Goal: Transaction & Acquisition: Purchase product/service

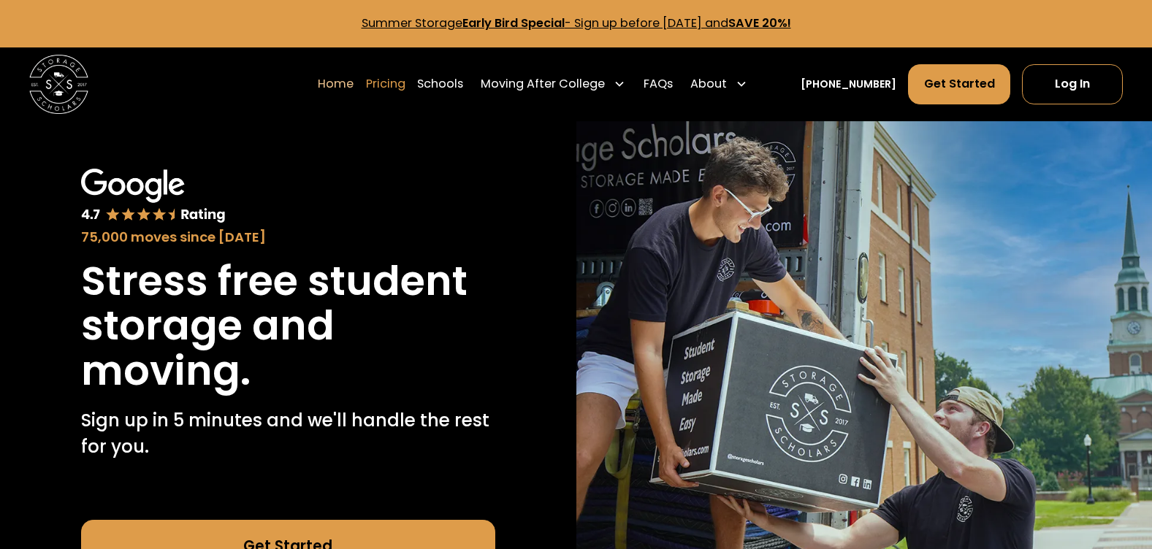
click at [405, 82] on link "Pricing" at bounding box center [385, 85] width 39 height 42
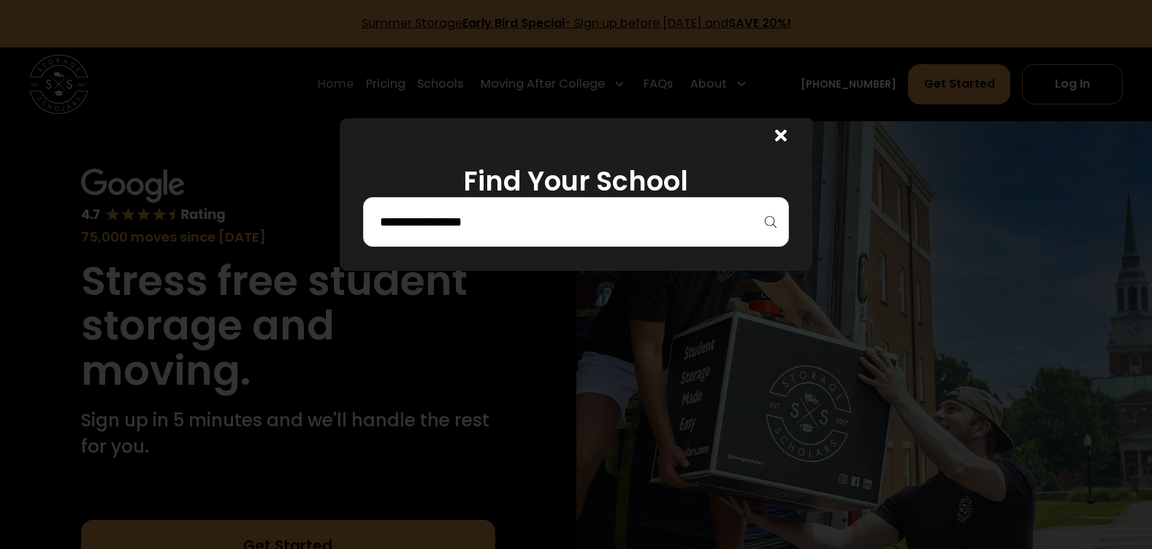
click at [475, 222] on input "search" at bounding box center [575, 222] width 395 height 25
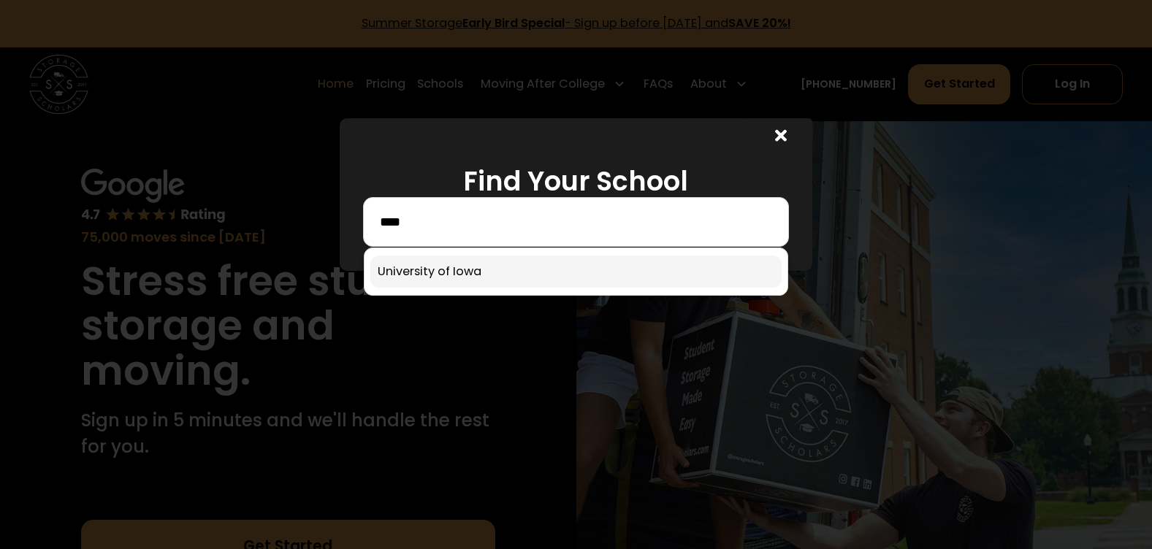
type input "****"
click at [504, 259] on link at bounding box center [575, 272] width 411 height 32
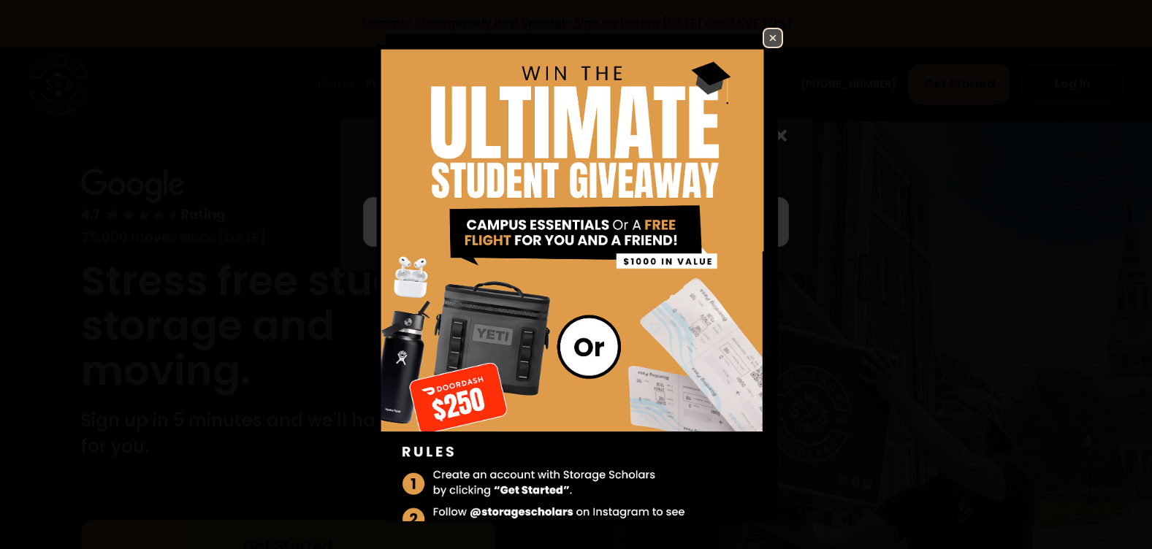
click at [764, 29] on img at bounding box center [773, 38] width 18 height 18
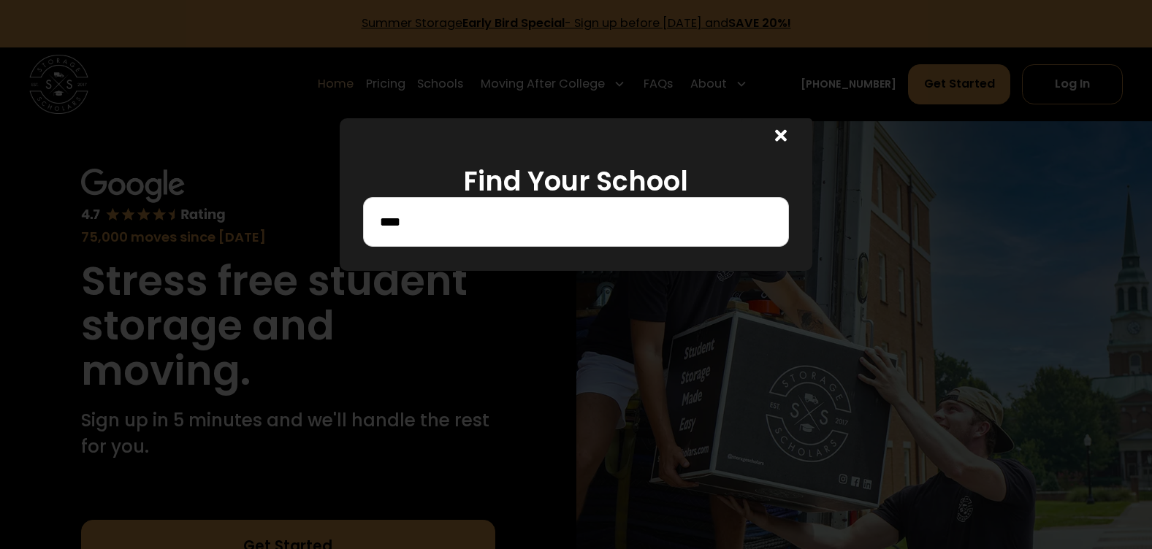
click at [786, 138] on icon at bounding box center [781, 136] width 12 height 12
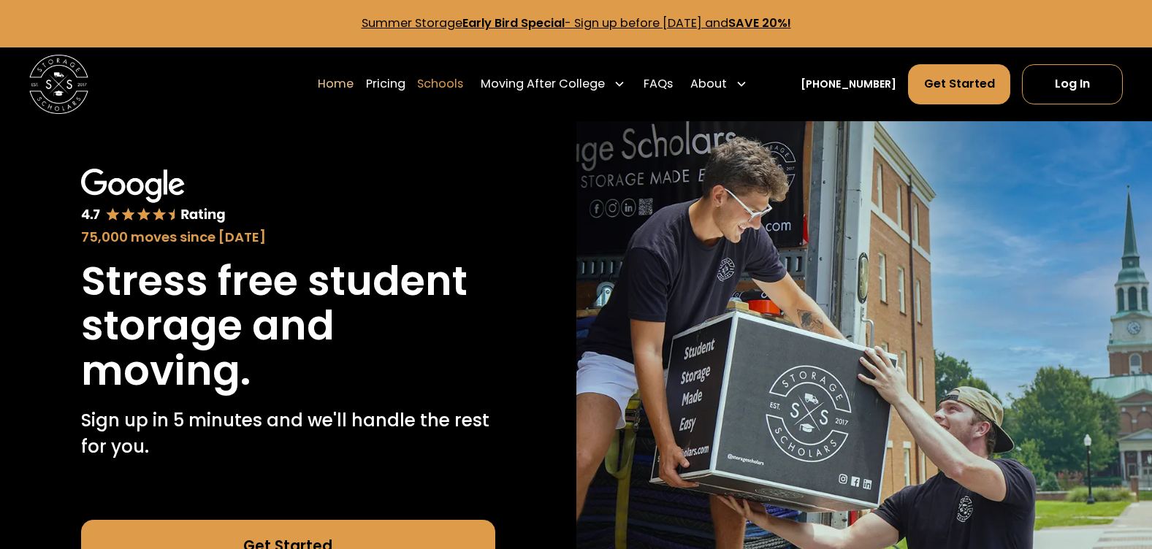
click at [458, 91] on link "Schools" at bounding box center [440, 85] width 46 height 42
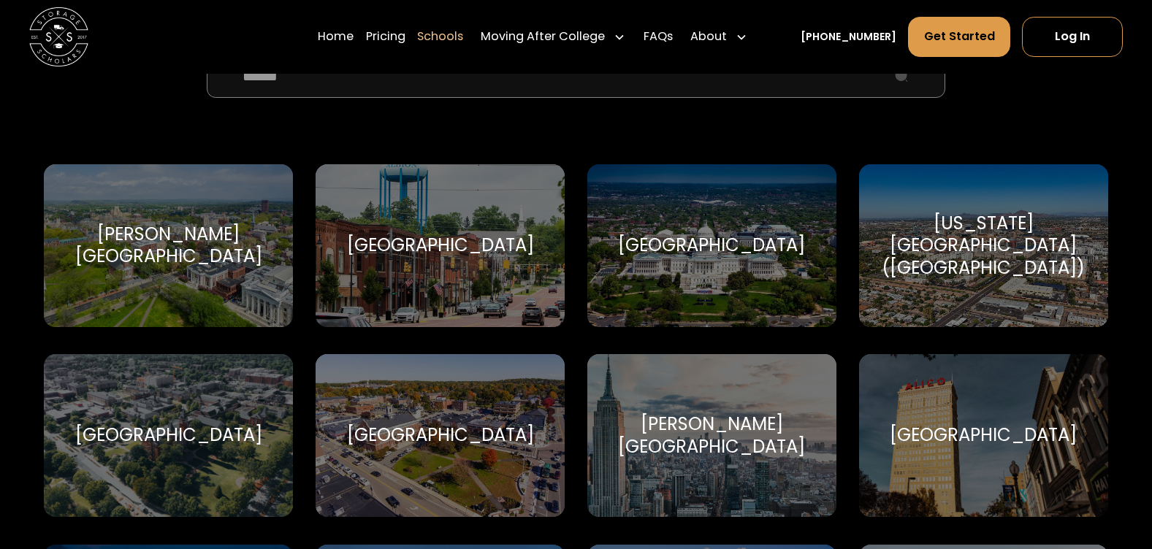
scroll to position [146, 0]
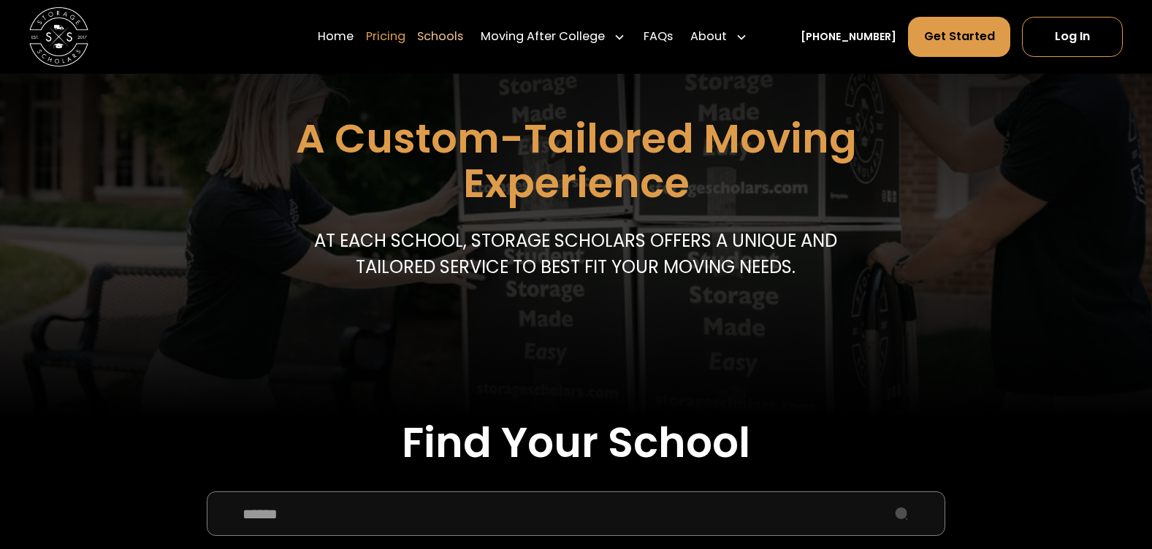
click at [398, 34] on link "Pricing" at bounding box center [385, 37] width 39 height 42
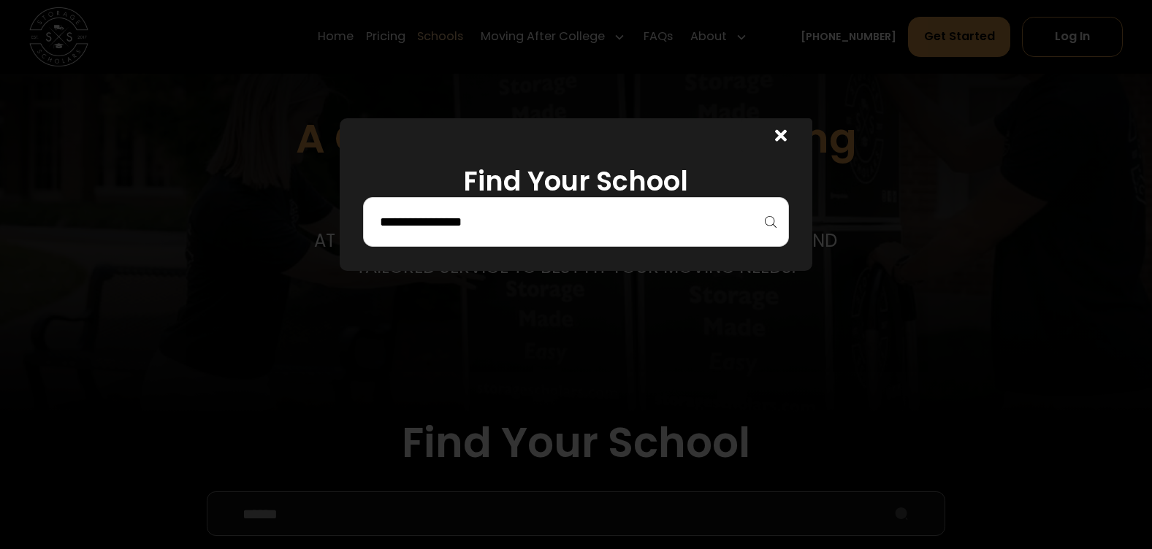
click at [472, 216] on input "search" at bounding box center [575, 222] width 395 height 25
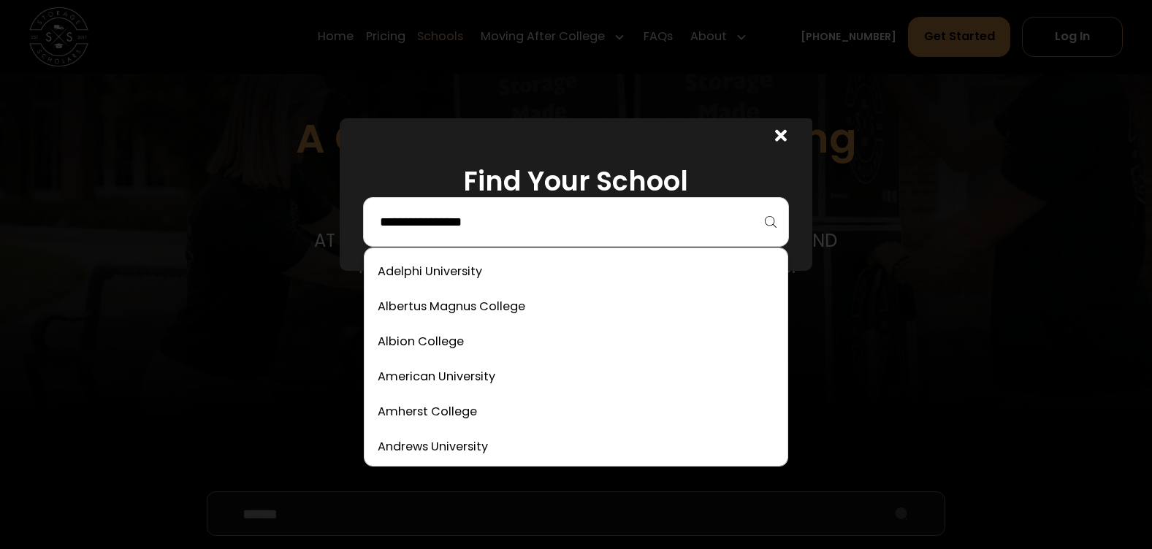
type input "*"
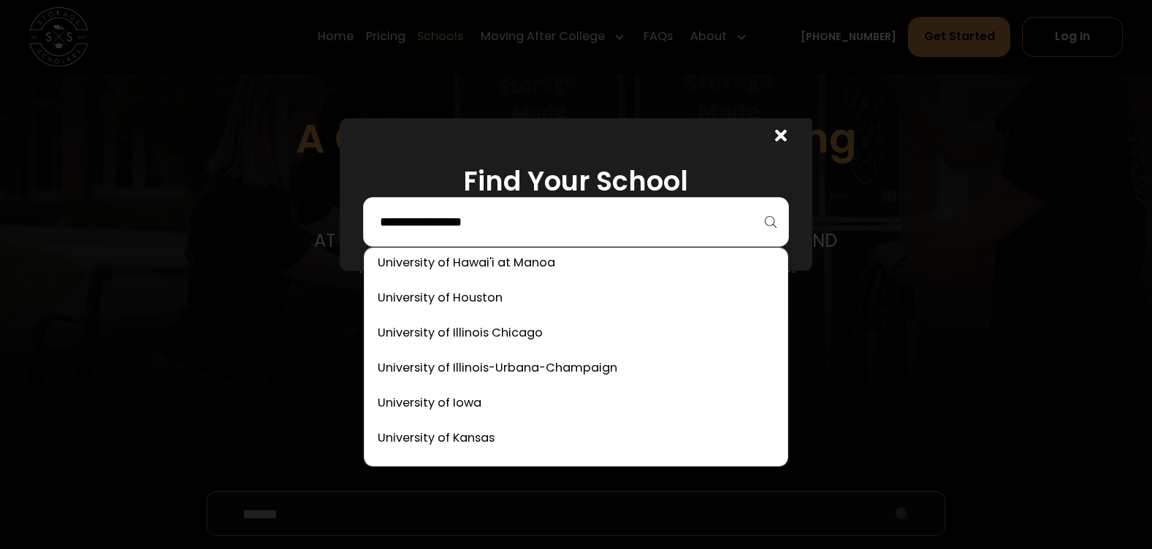
scroll to position [7302, 0]
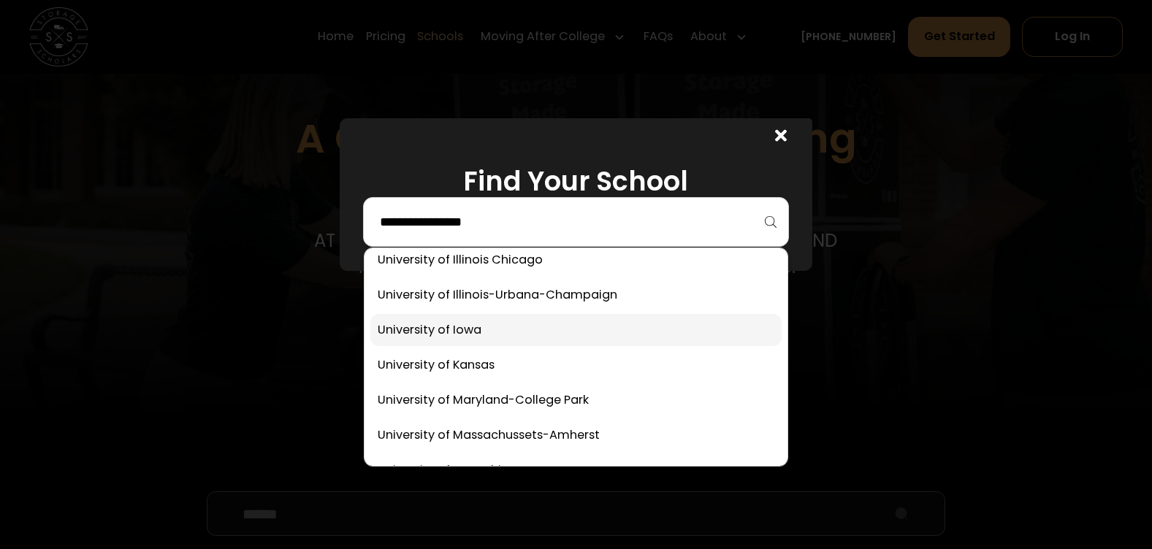
click at [459, 328] on link at bounding box center [575, 330] width 411 height 32
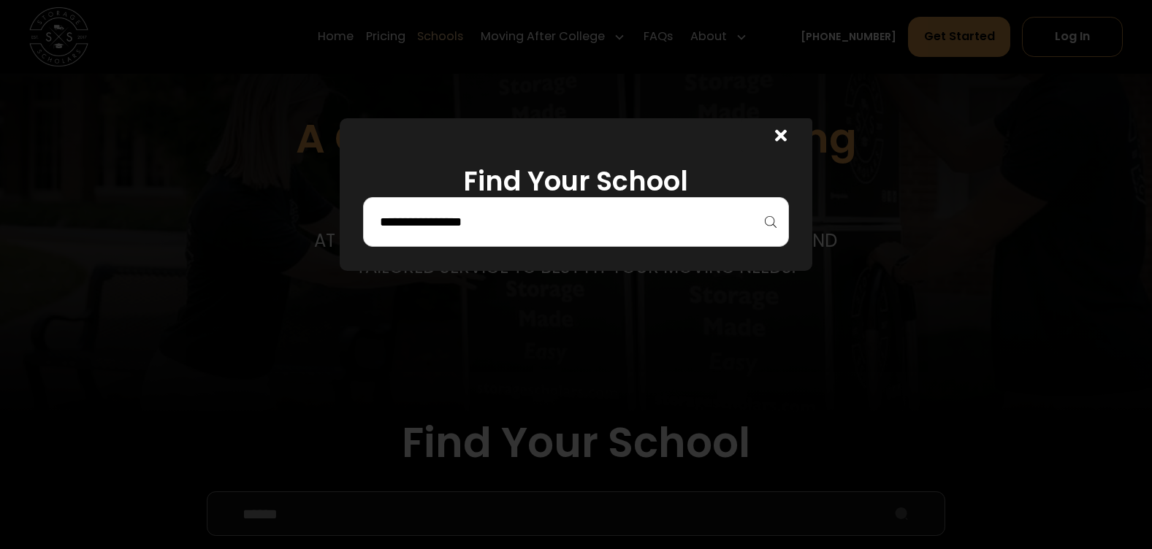
drag, startPoint x: 551, startPoint y: 209, endPoint x: 544, endPoint y: 213, distance: 8.5
click at [550, 209] on div at bounding box center [576, 222] width 426 height 50
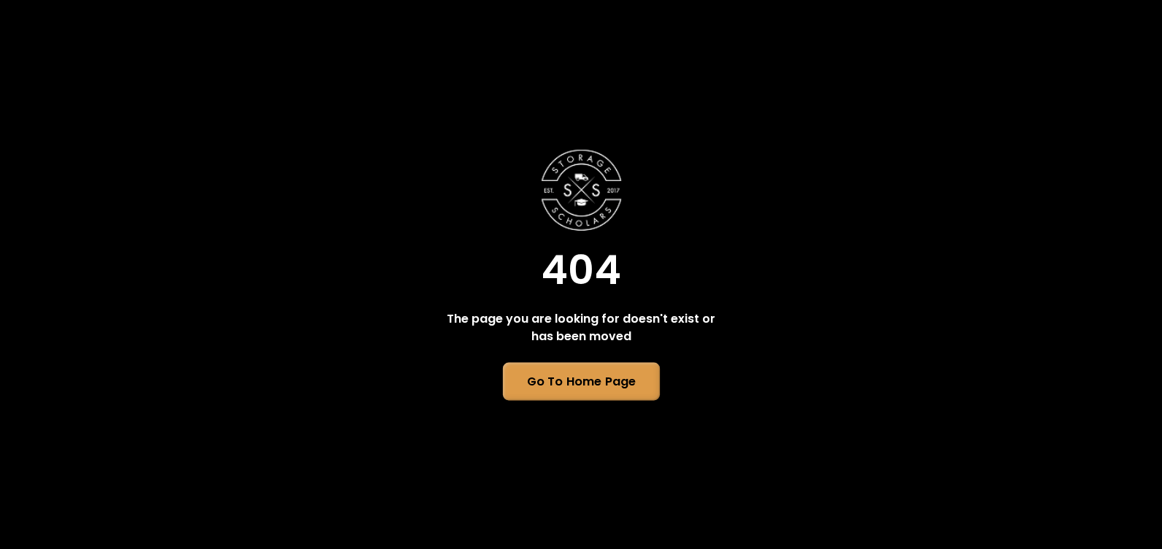
click at [561, 375] on link "Go To Home Page" at bounding box center [580, 381] width 157 height 38
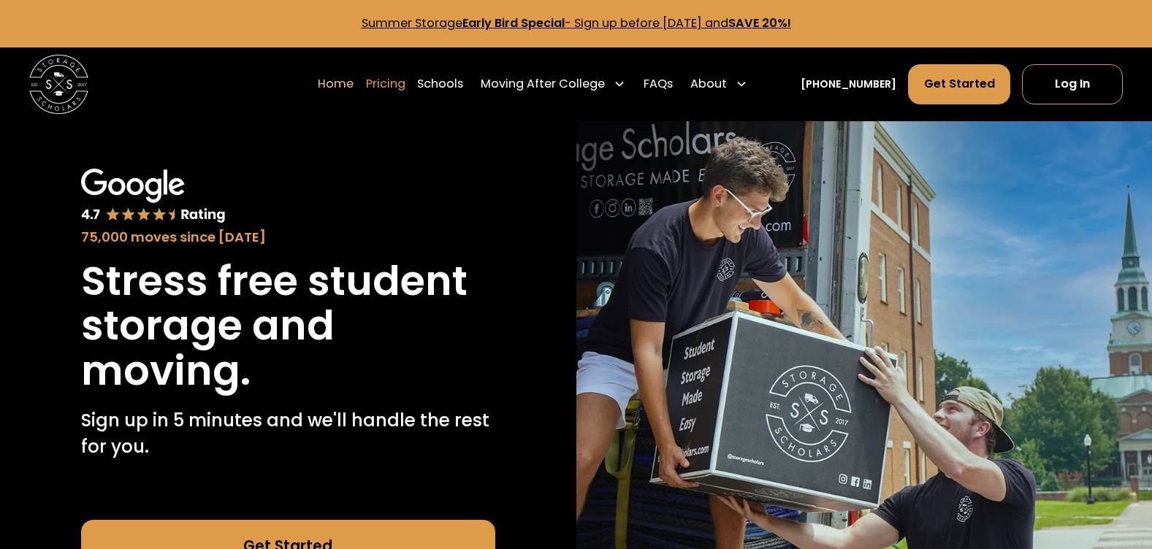
click at [405, 86] on link "Pricing" at bounding box center [385, 85] width 39 height 42
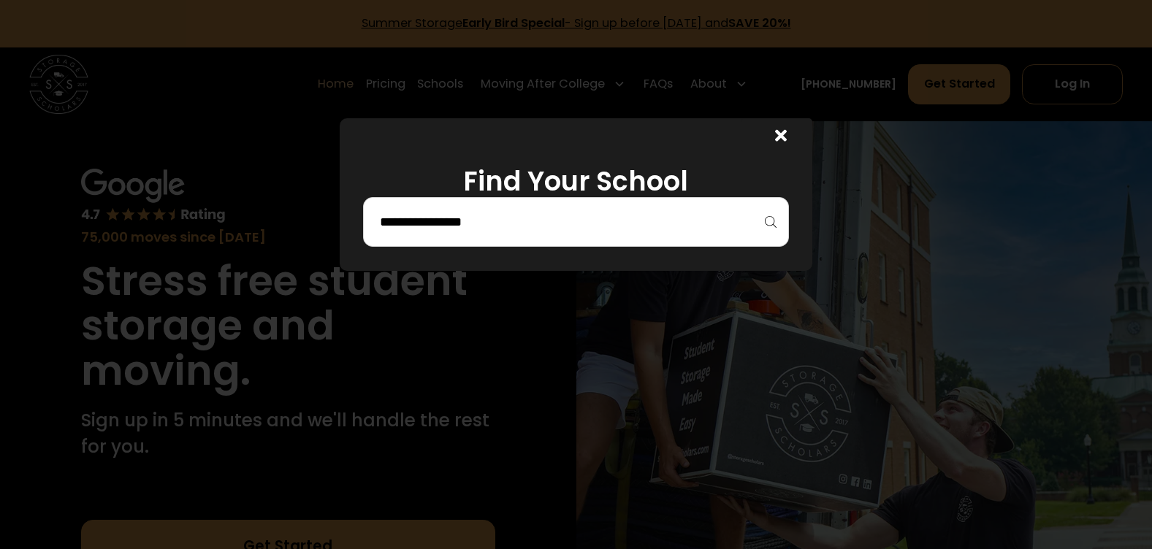
click at [437, 218] on input "search" at bounding box center [575, 222] width 395 height 25
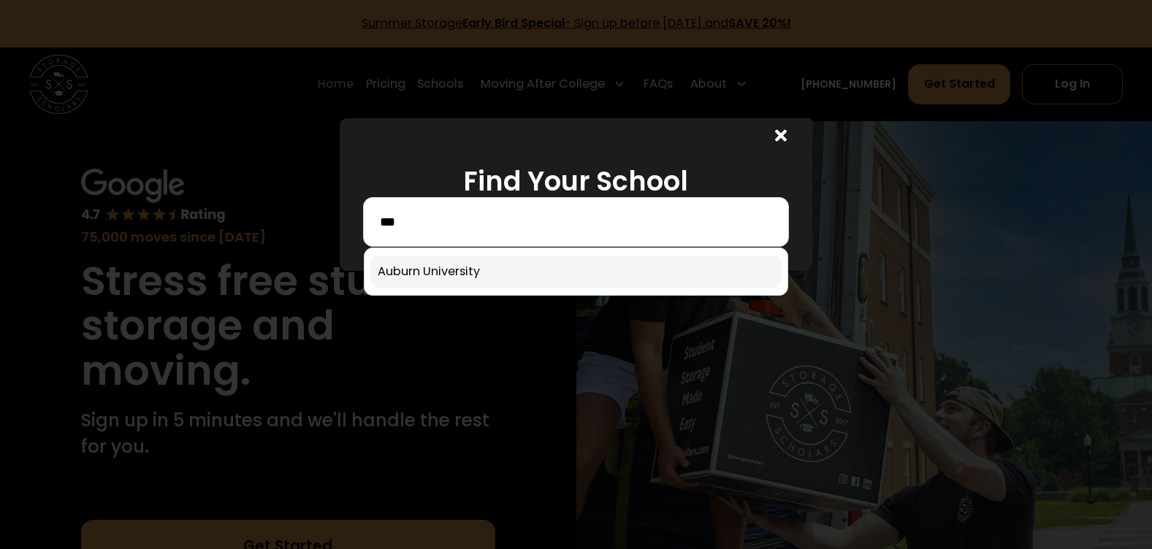
type input "***"
click at [429, 264] on link at bounding box center [575, 272] width 411 height 32
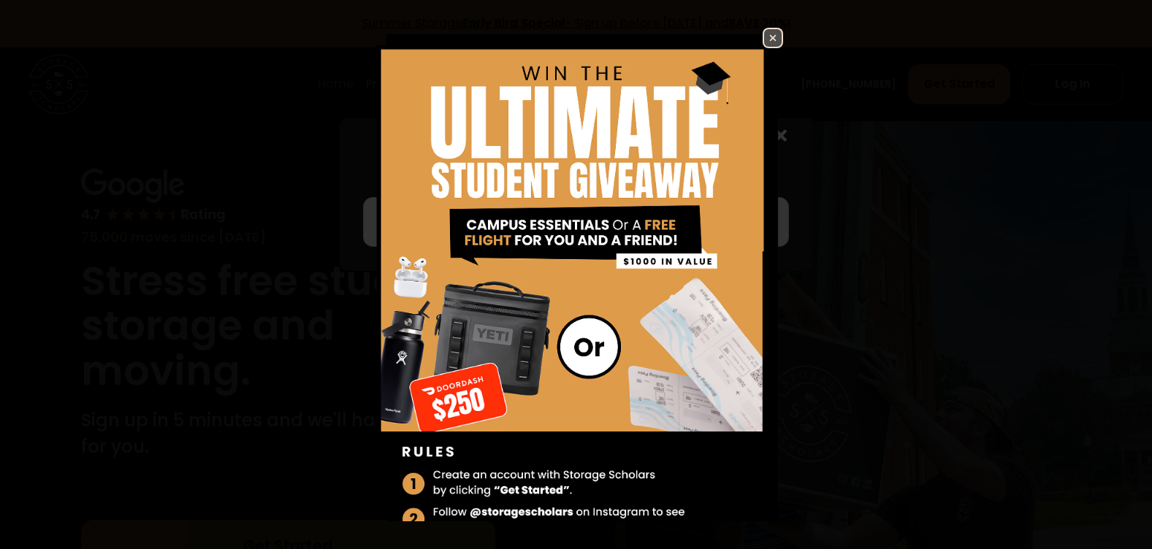
click at [764, 34] on img at bounding box center [773, 38] width 18 height 18
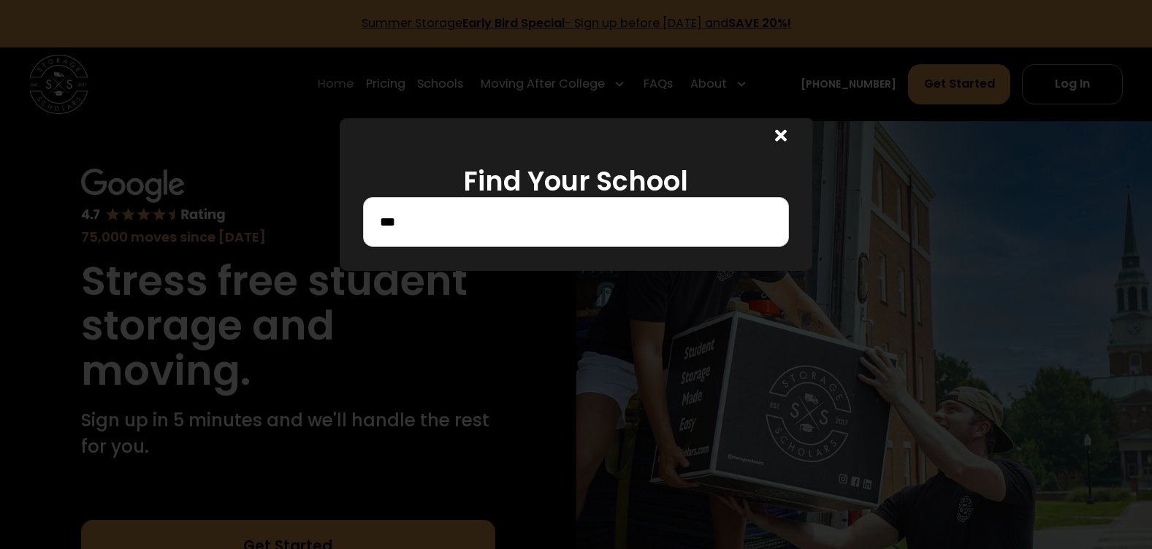
click at [624, 193] on h1 "Find Your School" at bounding box center [576, 182] width 426 height 32
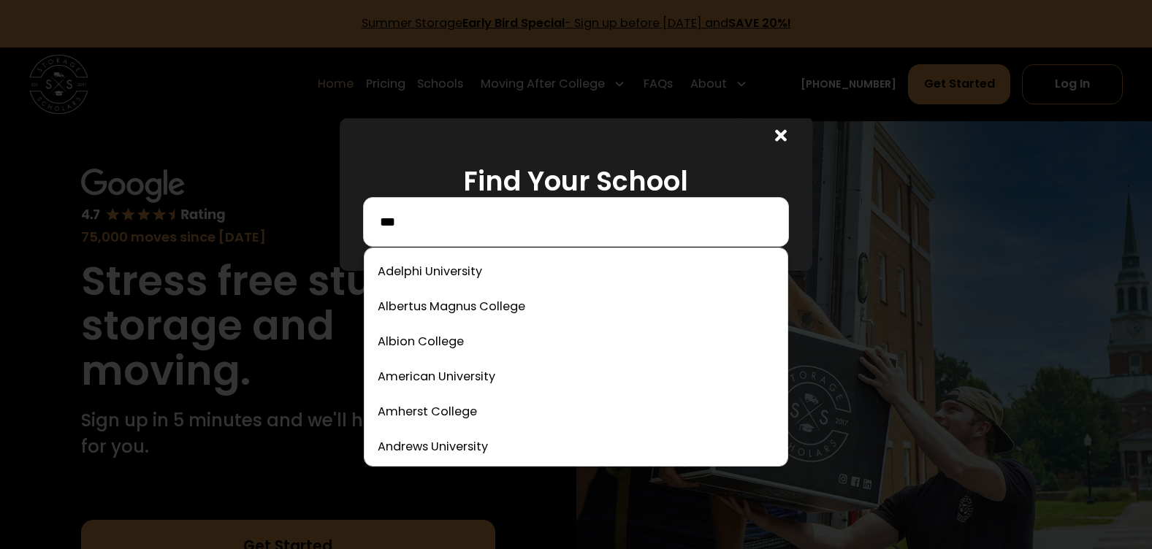
click at [457, 218] on input "***" at bounding box center [575, 222] width 395 height 25
click at [445, 348] on link at bounding box center [575, 342] width 411 height 32
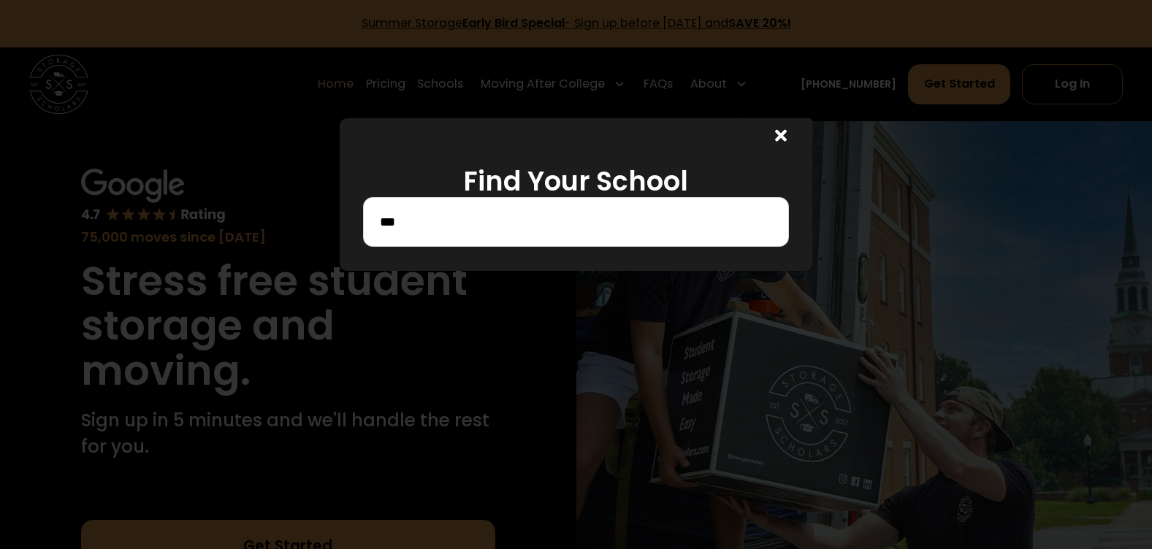
drag, startPoint x: 793, startPoint y: 134, endPoint x: 663, endPoint y: 112, distance: 131.9
click at [792, 134] on div at bounding box center [776, 136] width 71 height 36
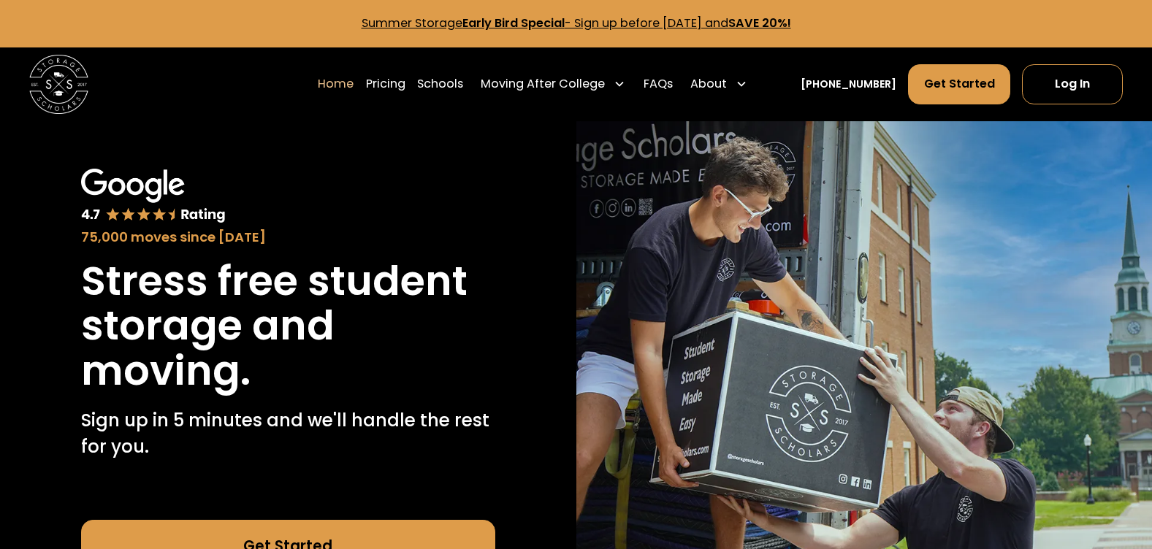
click at [345, 90] on link "Home" at bounding box center [336, 85] width 36 height 42
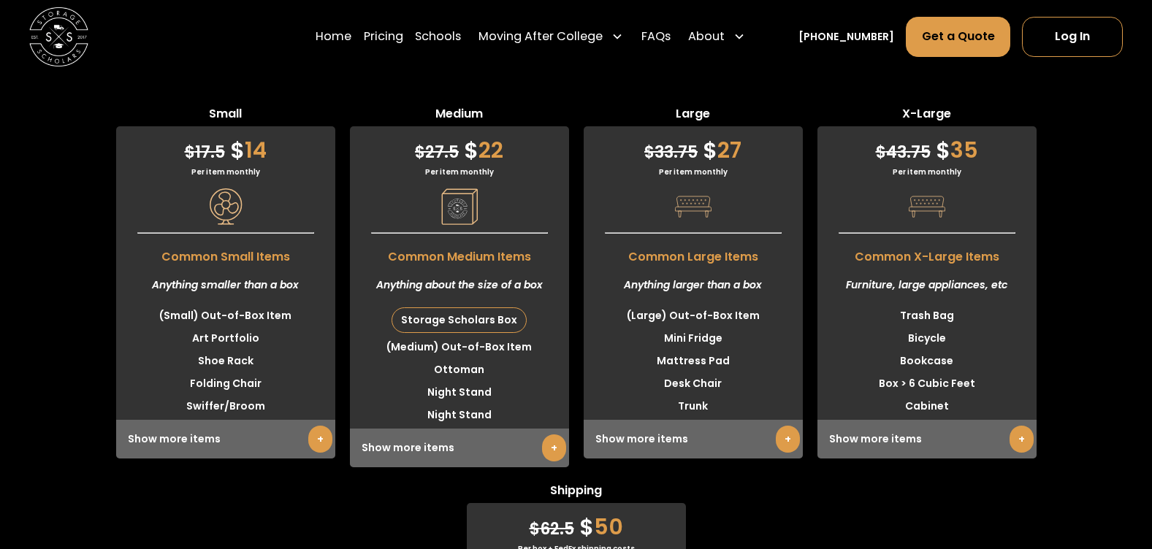
scroll to position [3700, 0]
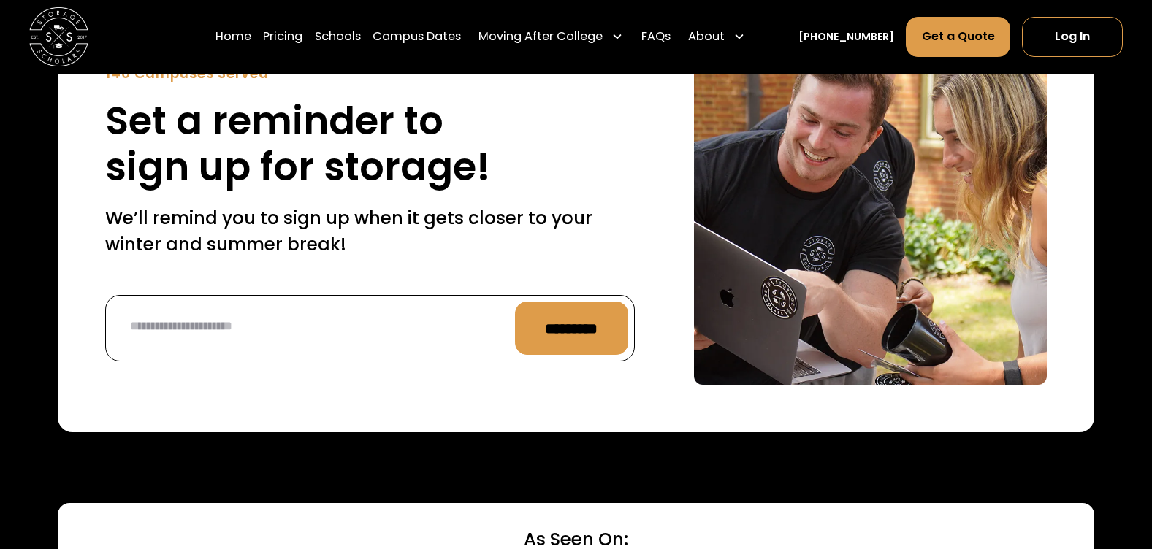
scroll to position [6022, 0]
